Goal: Task Accomplishment & Management: Complete application form

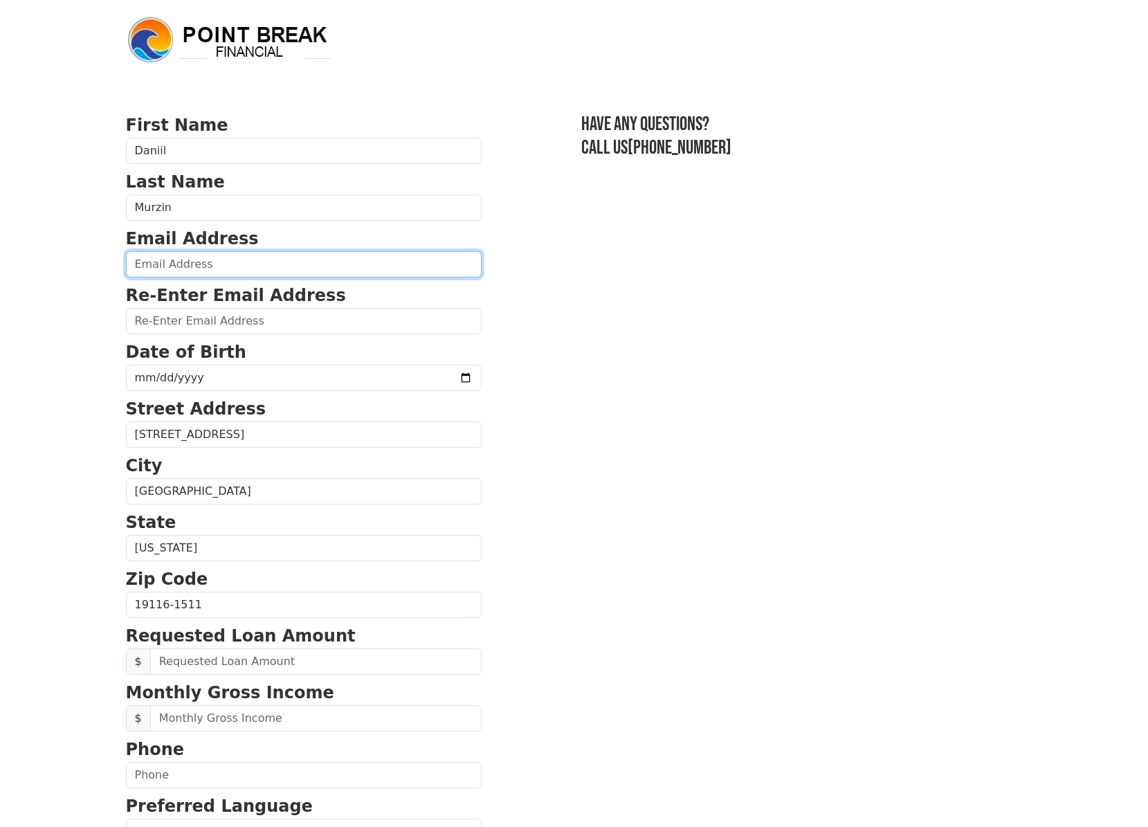
click at [206, 265] on input "email" at bounding box center [304, 264] width 356 height 26
paste input "dmurzin@yahoo.com"
type input "dmurzin@yahoo.com"
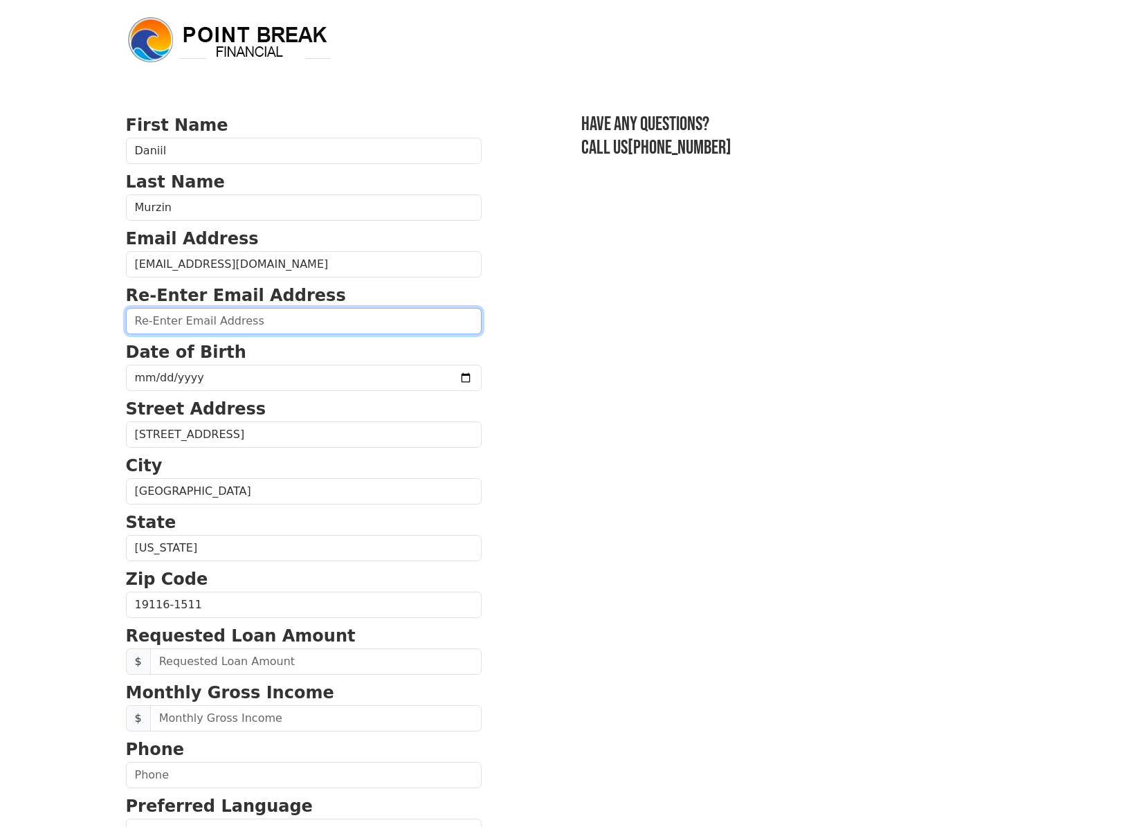
click at [214, 324] on input "email" at bounding box center [304, 321] width 356 height 26
paste input "dmurzin@yahoo.com"
type input "dmurzin@yahoo.com"
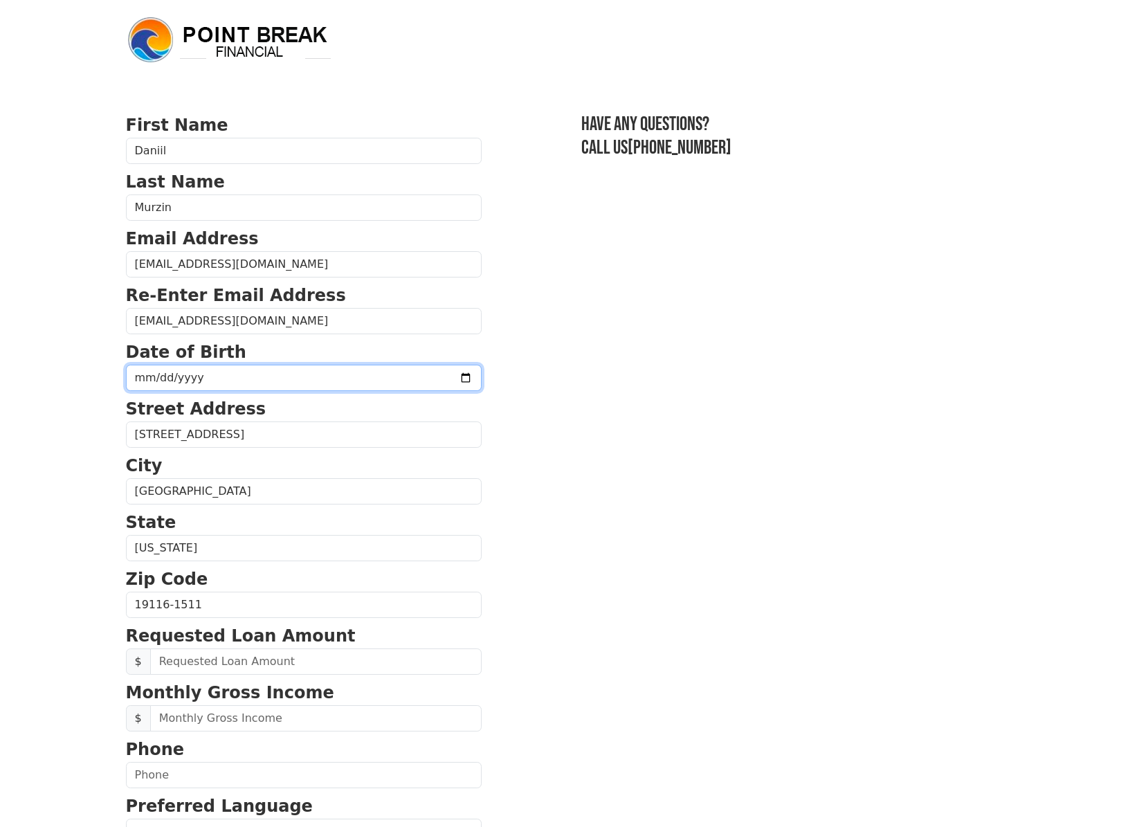
click at [272, 376] on input "date" at bounding box center [304, 378] width 356 height 26
click at [199, 380] on input "date" at bounding box center [304, 378] width 356 height 26
drag, startPoint x: 290, startPoint y: 376, endPoint x: 311, endPoint y: 376, distance: 20.8
click at [291, 376] on input "date" at bounding box center [304, 378] width 356 height 26
click at [416, 378] on input "date" at bounding box center [304, 378] width 356 height 26
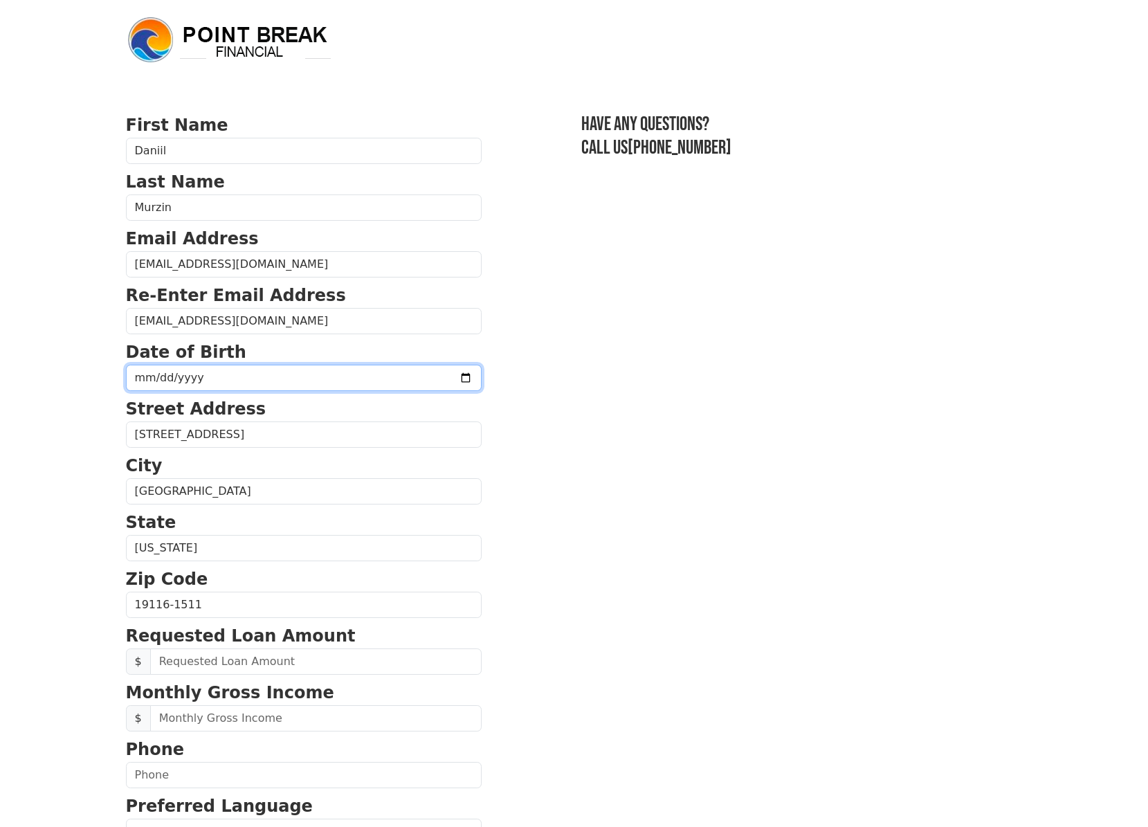
click at [306, 381] on input "date" at bounding box center [304, 378] width 356 height 26
click at [127, 382] on input "date" at bounding box center [304, 378] width 356 height 26
click at [55, 338] on body "First Name Daniil Last Name Murzin Email Address dmurzin@yahoo.com Re-Enter Ema…" at bounding box center [574, 413] width 1148 height 827
click at [224, 380] on input "date" at bounding box center [304, 378] width 356 height 26
type input "1992-08-06"
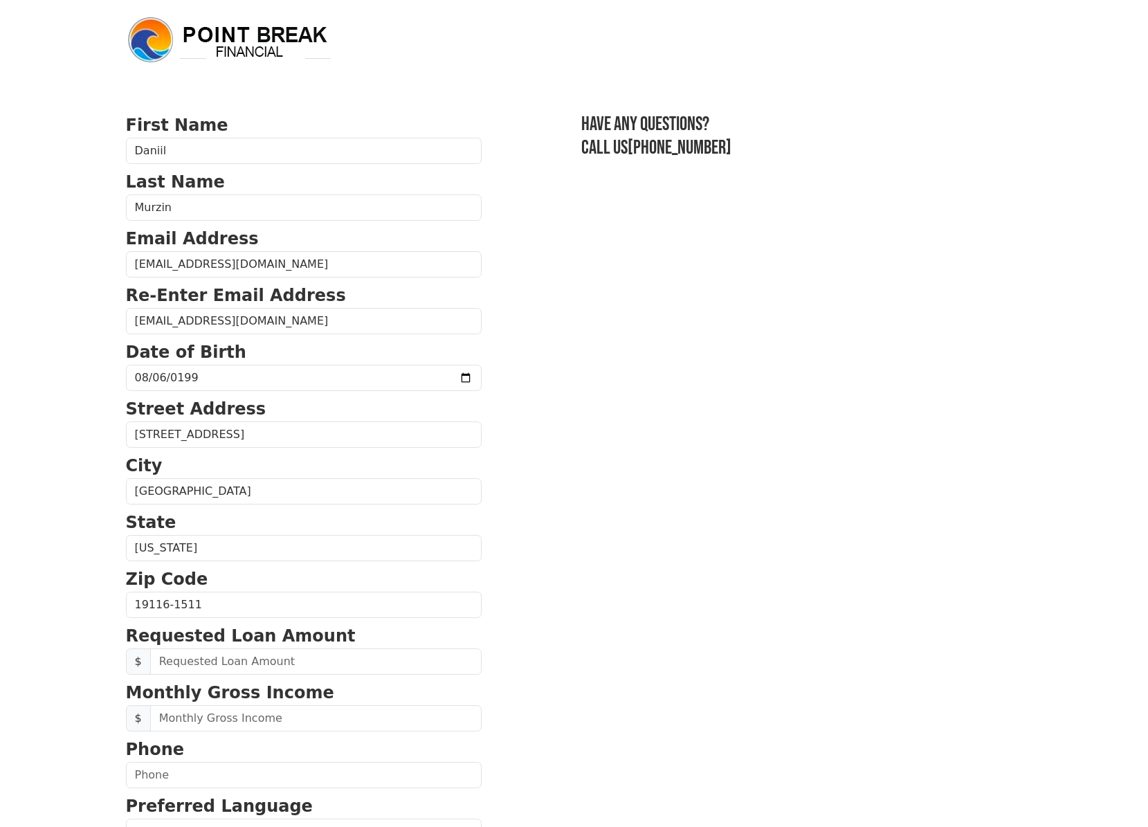
click at [657, 411] on section "First Name Daniil Last Name Murzin Email Address dmurzin@yahoo.com Re-Enter Ema…" at bounding box center [574, 606] width 897 height 987
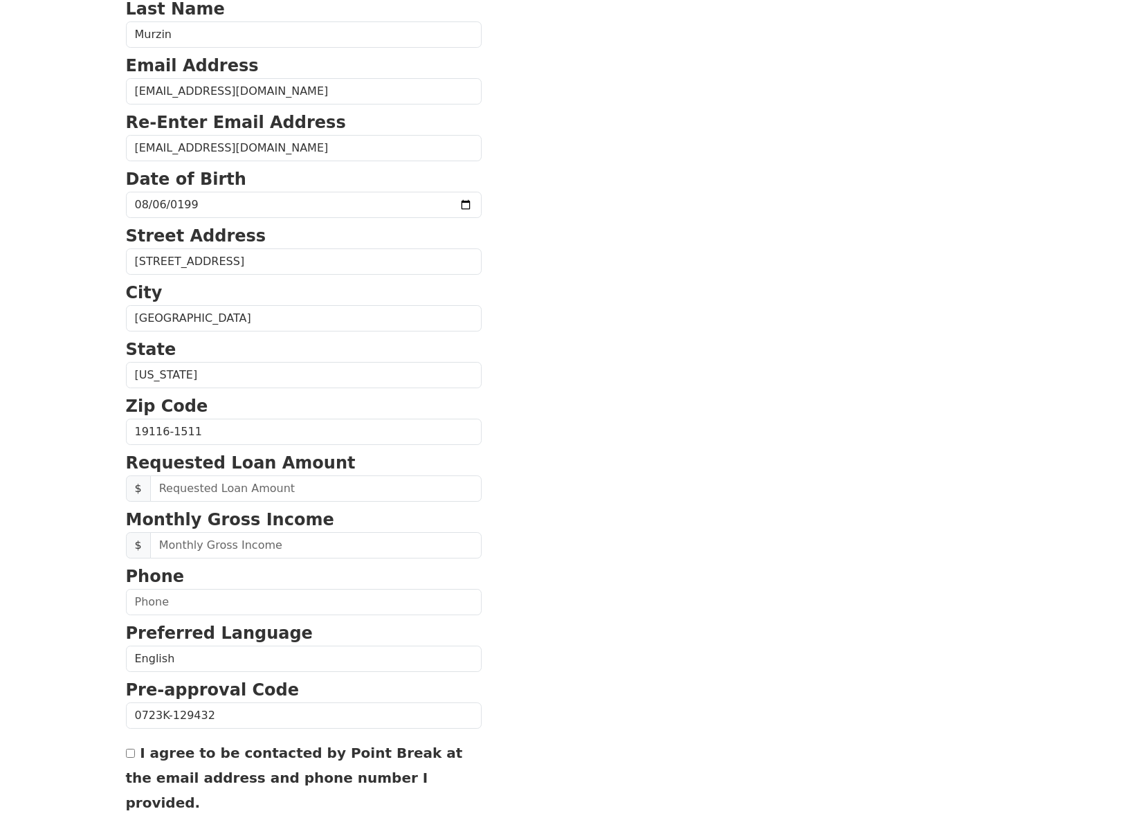
scroll to position [208, 0]
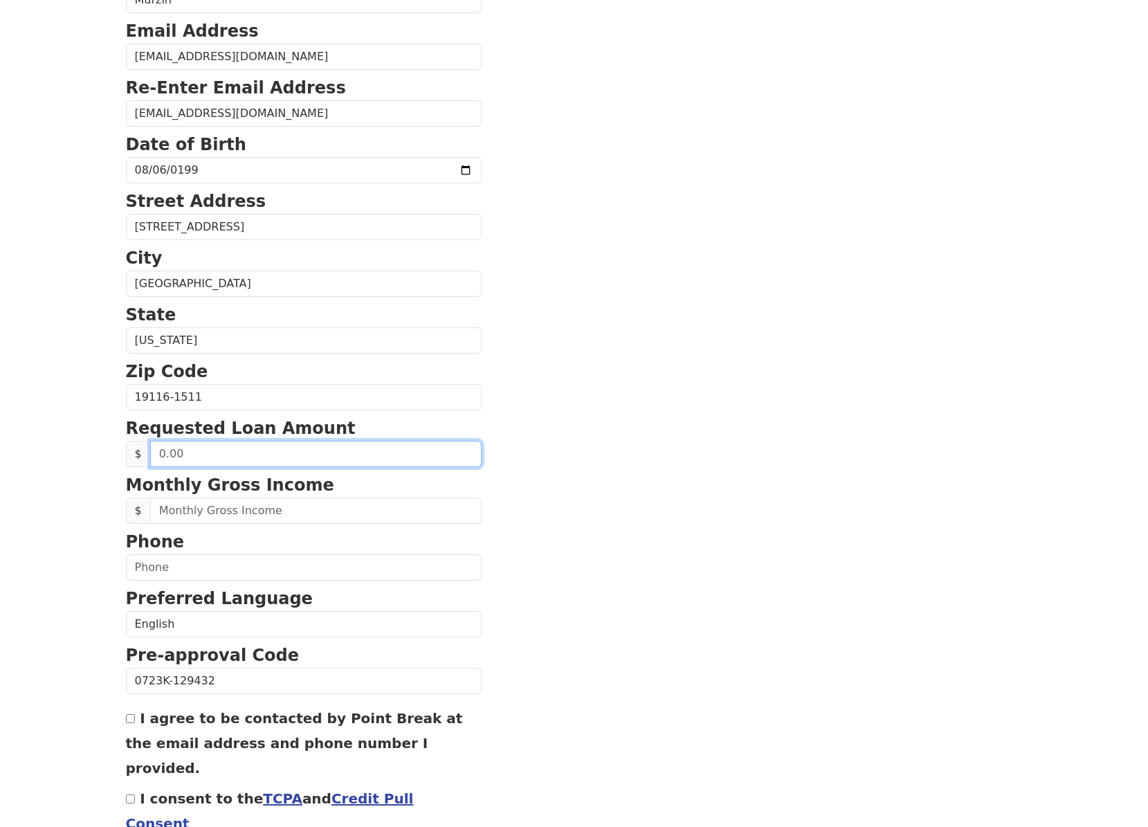
click at [367, 456] on input "text" at bounding box center [315, 454] width 331 height 26
click at [368, 459] on input "text" at bounding box center [315, 454] width 331 height 26
type input "30,000.00"
click at [546, 483] on section "First Name Daniil Last Name Murzin Email Address dmurzin@yahoo.com Re-Enter Ema…" at bounding box center [574, 398] width 897 height 987
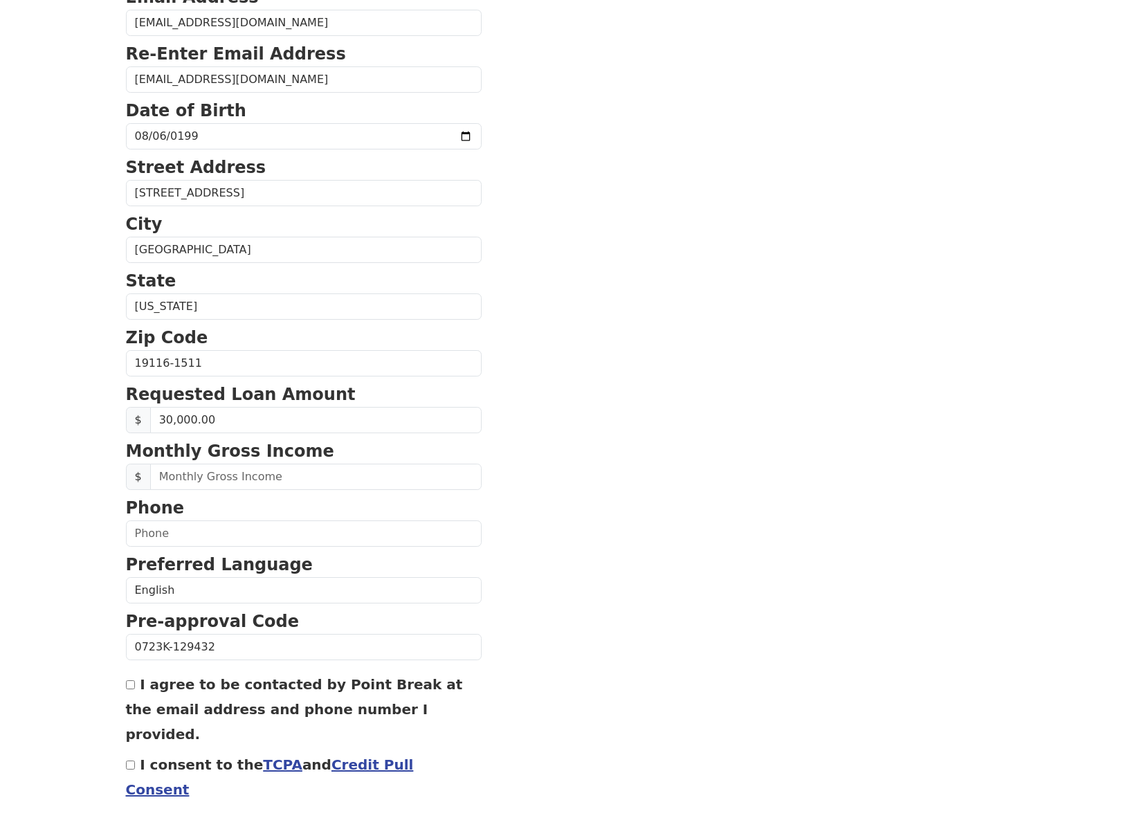
scroll to position [275, 0]
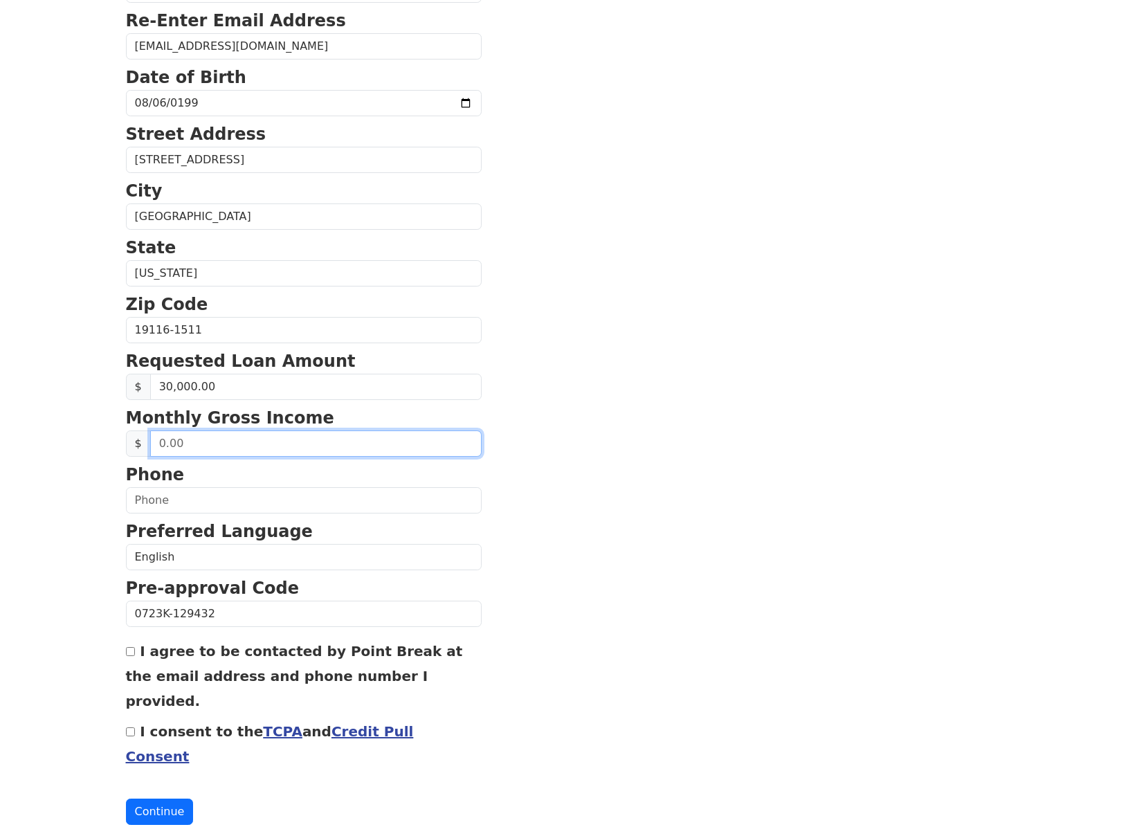
click at [392, 438] on input "text" at bounding box center [315, 443] width 331 height 26
click at [159, 445] on input "text" at bounding box center [315, 443] width 331 height 26
type input "108,000.00"
click at [621, 540] on section "First Name Daniil Last Name Murzin Email Address dmurzin@yahoo.com Re-Enter Ema…" at bounding box center [574, 331] width 897 height 987
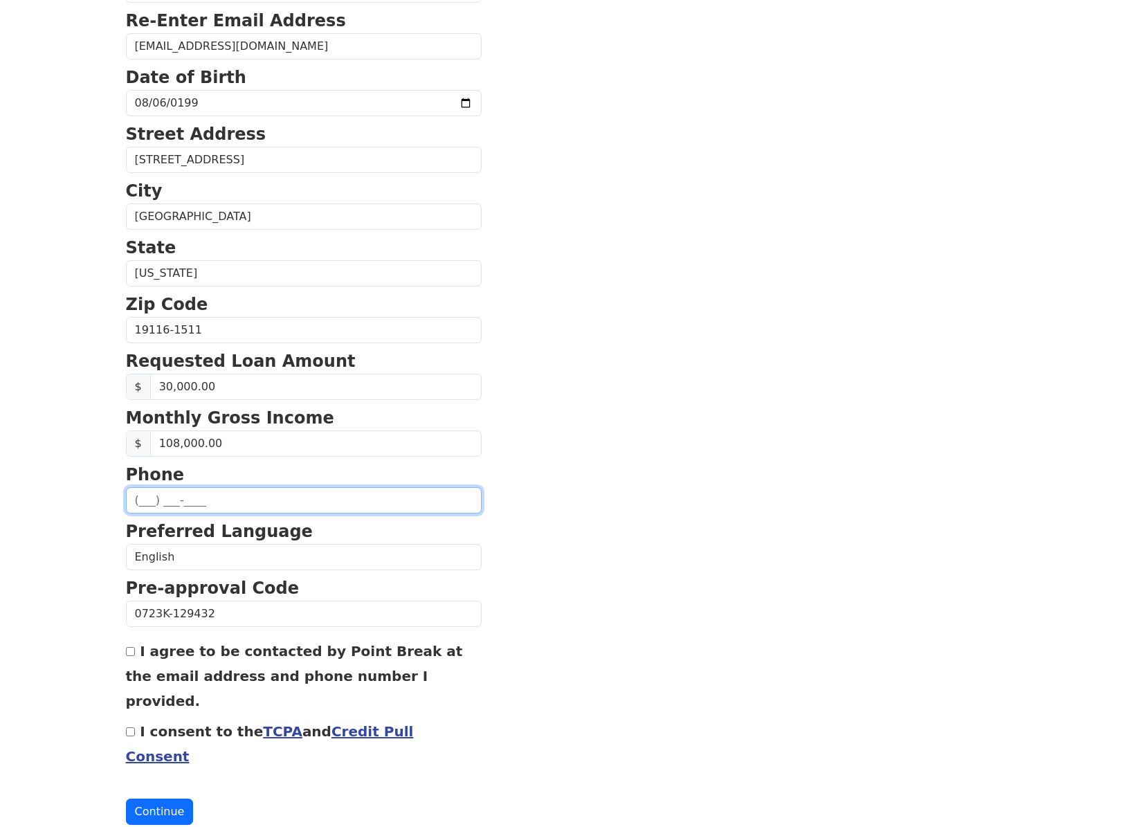
click at [137, 499] on input "text" at bounding box center [304, 500] width 356 height 26
paste input "(215) 687-0120"
type input "(215) 687-0120"
click at [62, 513] on body "First Name Daniil Last Name Murzin Email Address dmurzin@yahoo.com Re-Enter Ema…" at bounding box center [574, 138] width 1148 height 827
click at [127, 654] on input "I agree to be contacted by Point Break at the email address and phone number I …" at bounding box center [130, 651] width 9 height 9
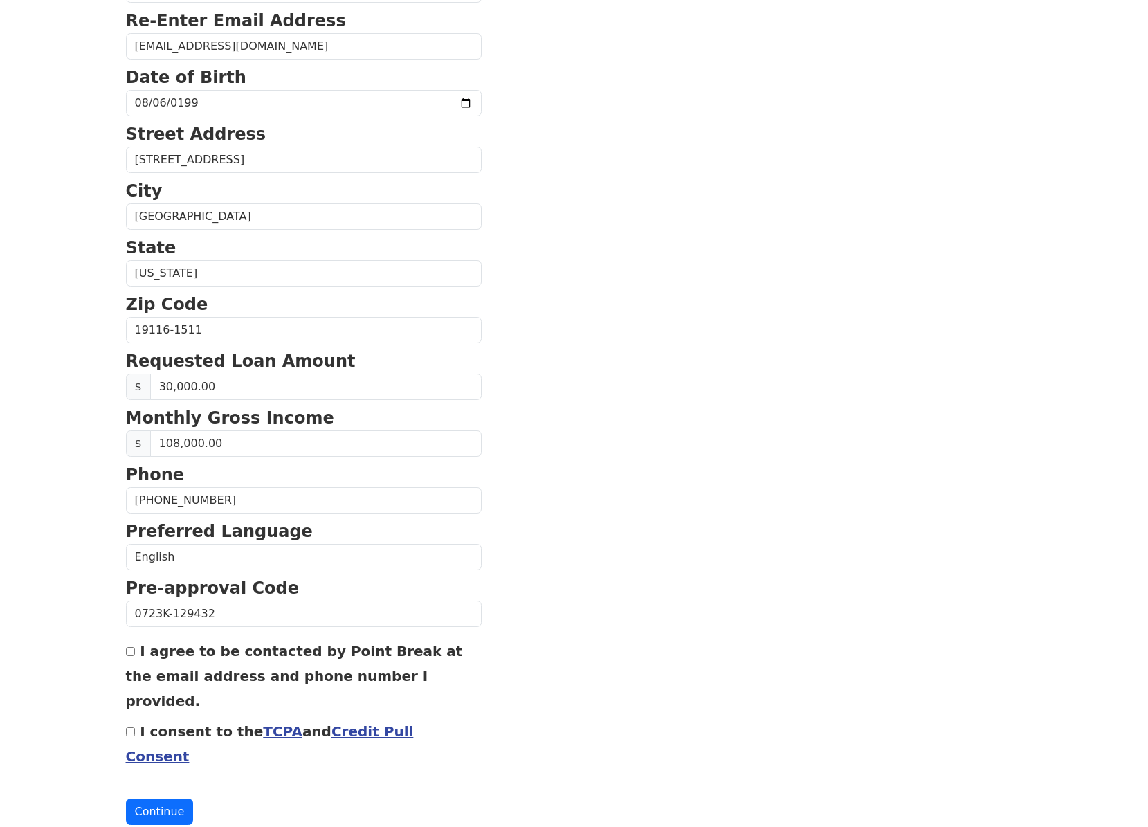
checkbox input "true"
click at [125, 710] on div "First Name Daniil Last Name Murzin Email Address dmurzin@yahoo.com Re-Enter Ema…" at bounding box center [574, 299] width 913 height 1149
click at [129, 727] on input "I consent to the TCPA and Credit Pull Consent" at bounding box center [130, 731] width 9 height 9
checkbox input "true"
click at [165, 798] on button "Continue" at bounding box center [160, 811] width 68 height 26
